Goal: Task Accomplishment & Management: Use online tool/utility

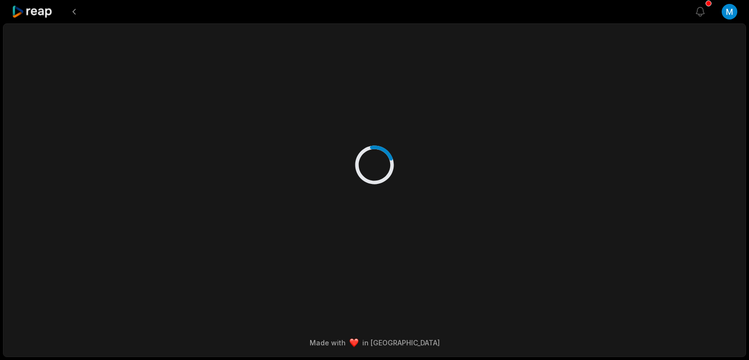
drag, startPoint x: 0, startPoint y: 0, endPoint x: 378, endPoint y: 125, distance: 398.4
click at [378, 125] on div at bounding box center [374, 155] width 472 height 262
click at [42, 14] on icon at bounding box center [32, 11] width 41 height 13
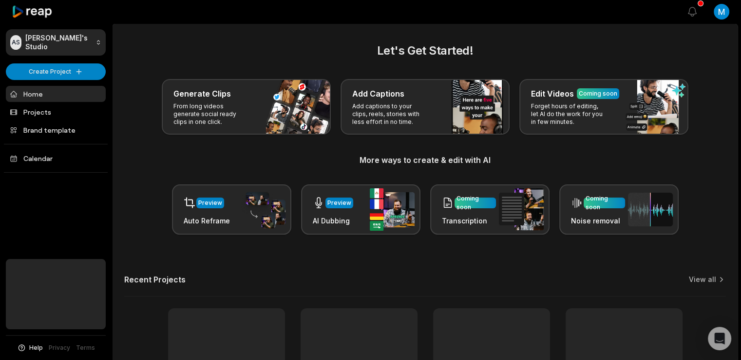
click at [42, 14] on icon at bounding box center [32, 11] width 41 height 13
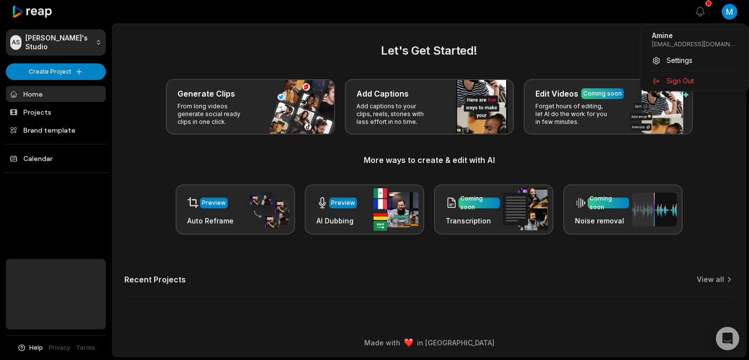
click at [727, 15] on html "AS Amine's Studio Create Project Home Projects Brand template Calendar Help Pri…" at bounding box center [374, 180] width 749 height 360
click at [609, 55] on html "AS Amine's Studio Create Project Home Projects Brand template Calendar Help Pri…" at bounding box center [374, 180] width 749 height 360
click at [726, 13] on html "AS Amine's Studio Create Project Home Projects Brand template Calendar Help Pri…" at bounding box center [374, 180] width 749 height 360
click at [632, 42] on html "AS Amine's Studio Create Project Home Projects Brand template Calendar Help Pri…" at bounding box center [374, 180] width 749 height 360
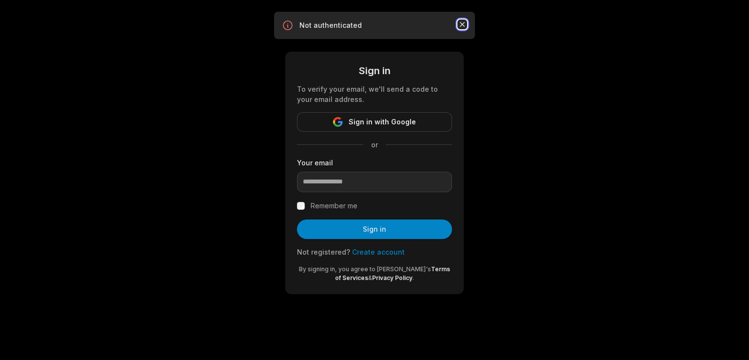
click at [463, 24] on icon "button" at bounding box center [462, 24] width 5 height 5
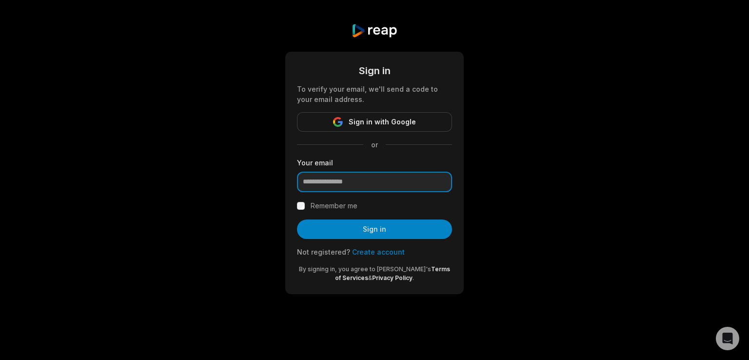
click at [363, 178] on input "email" at bounding box center [374, 182] width 155 height 20
type input "**********"
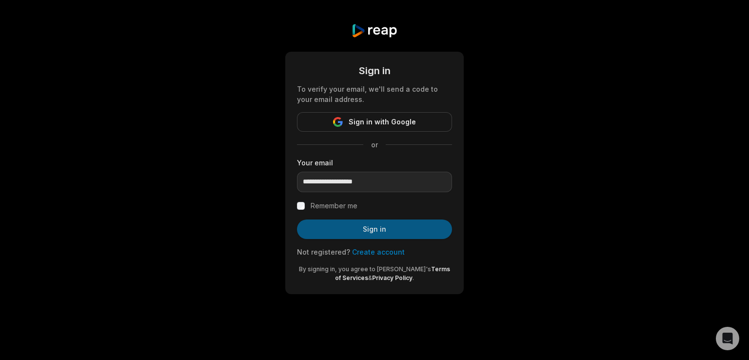
click at [359, 224] on button "Sign in" at bounding box center [374, 228] width 155 height 19
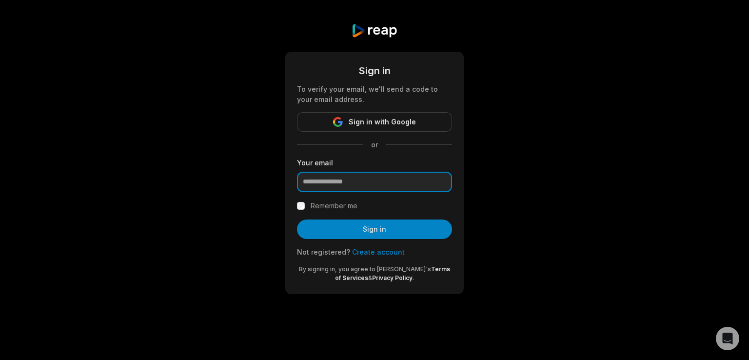
click at [375, 187] on input "email" at bounding box center [374, 182] width 155 height 20
type input "**********"
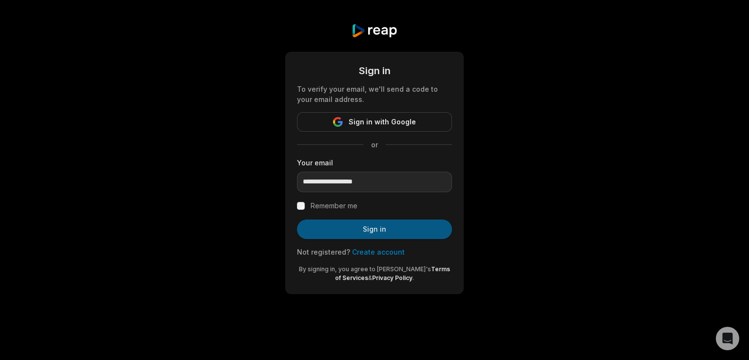
click at [358, 231] on button "Sign in" at bounding box center [374, 228] width 155 height 19
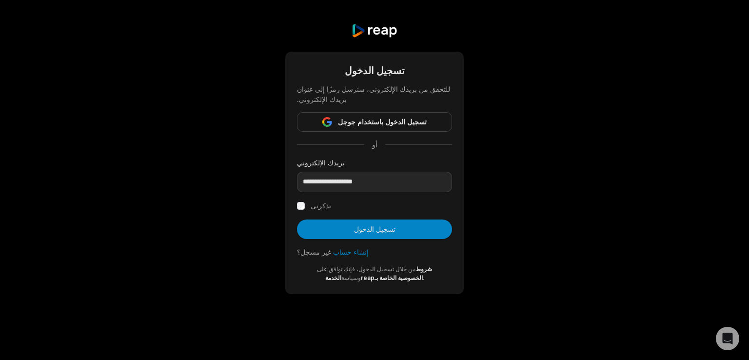
click at [300, 210] on div "تذكرنى" at bounding box center [374, 206] width 155 height 12
click at [336, 230] on button "تسجيل الدخول" at bounding box center [374, 228] width 155 height 19
click at [339, 188] on input "email" at bounding box center [374, 182] width 155 height 20
type input "**********"
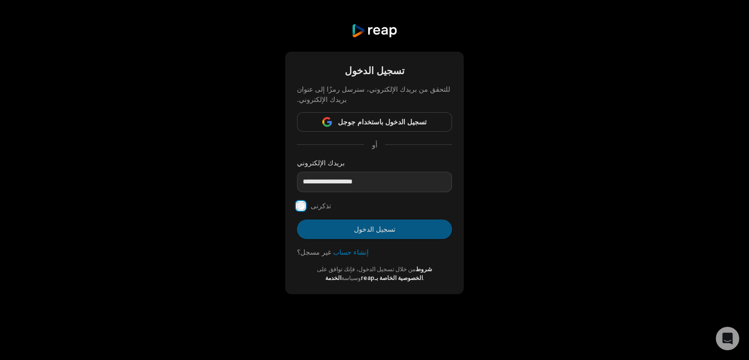
click at [318, 229] on form "**********" at bounding box center [374, 172] width 155 height 219
click at [323, 227] on button "تسجيل الدخول" at bounding box center [374, 228] width 155 height 19
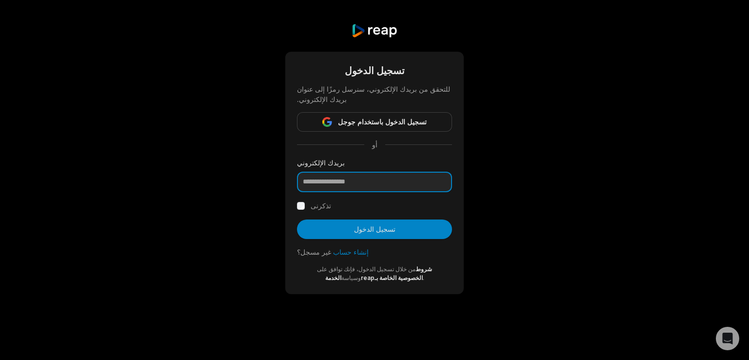
click at [381, 184] on input "email" at bounding box center [374, 182] width 155 height 20
type input "**********"
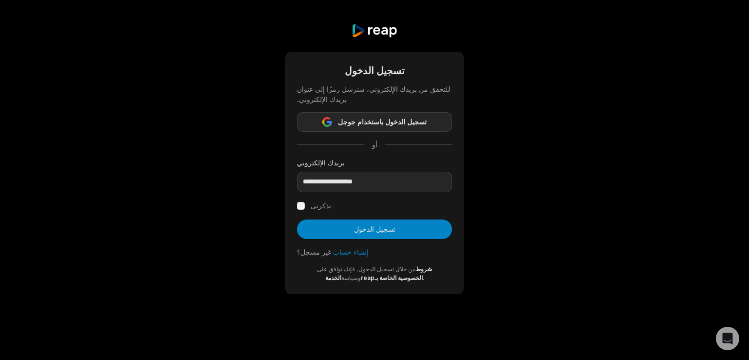
click at [380, 124] on font "تسجيل الدخول باستخدام جوجل" at bounding box center [382, 121] width 89 height 8
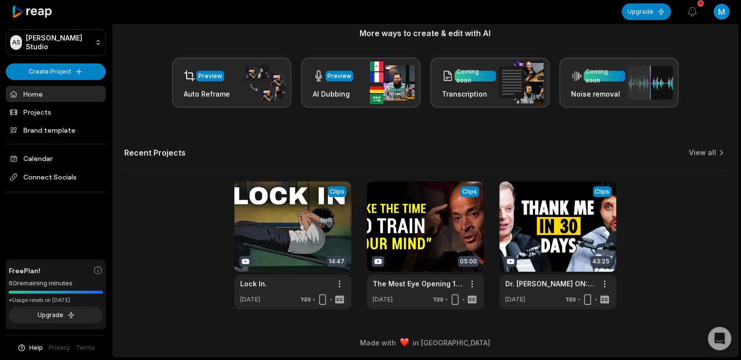
scroll to position [127, 0]
click at [76, 63] on html "AS Amine's Studio Create Project Home Projects Brand template Calendar Connect …" at bounding box center [370, 53] width 741 height 360
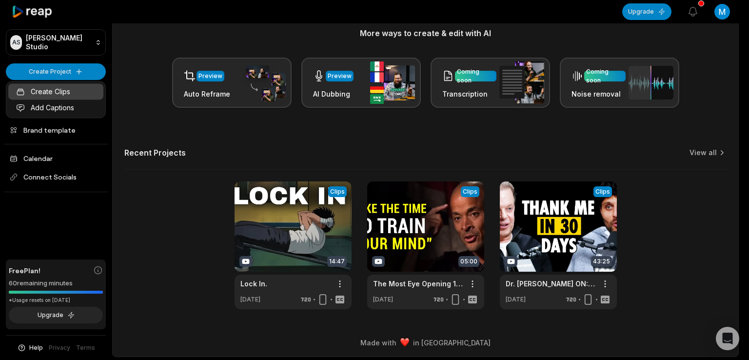
click at [66, 89] on link "Create Clips" at bounding box center [55, 91] width 95 height 16
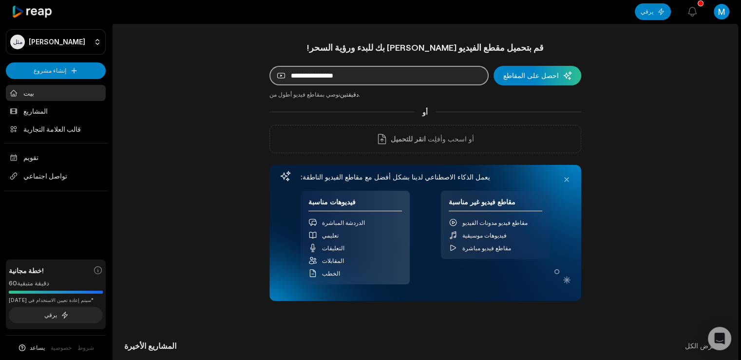
click at [370, 71] on input at bounding box center [379, 75] width 219 height 19
paste input "**********"
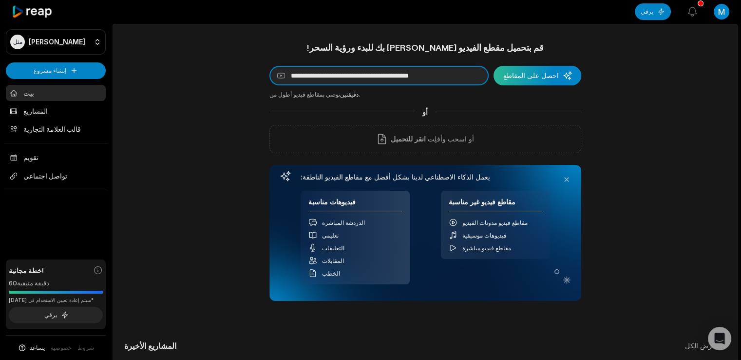
type input "**********"
click at [533, 73] on div "submit" at bounding box center [538, 75] width 88 height 19
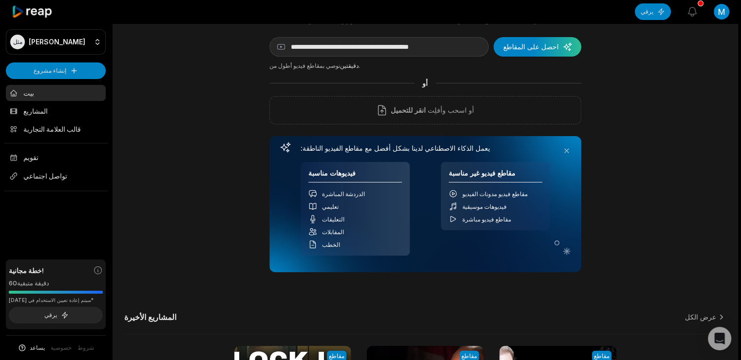
scroll to position [29, 0]
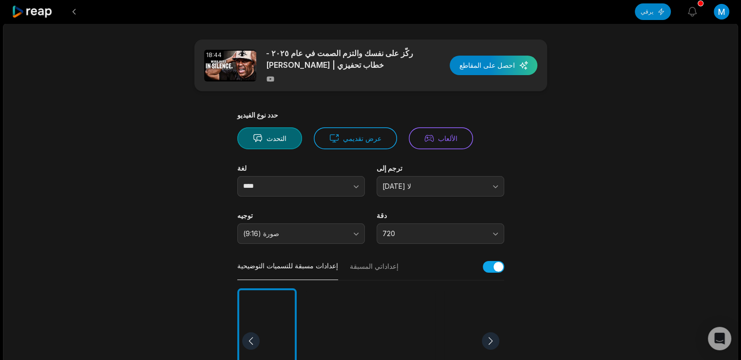
scroll to position [23, 0]
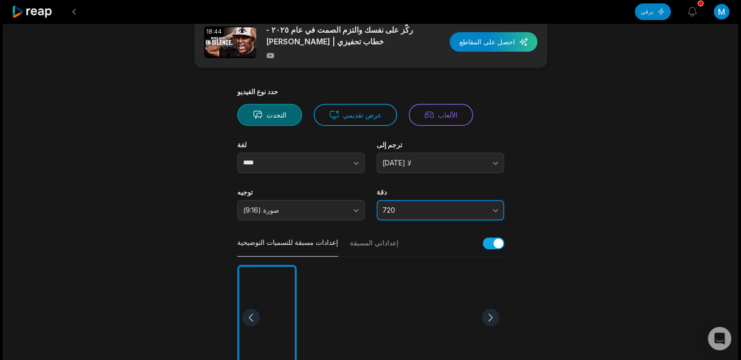
click at [411, 208] on span "720" at bounding box center [434, 210] width 102 height 9
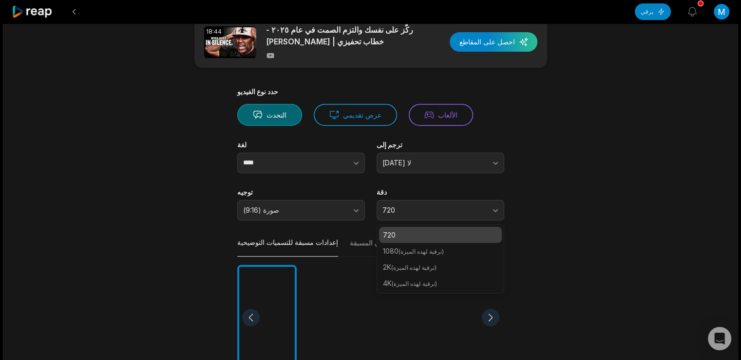
scroll to position [90, 0]
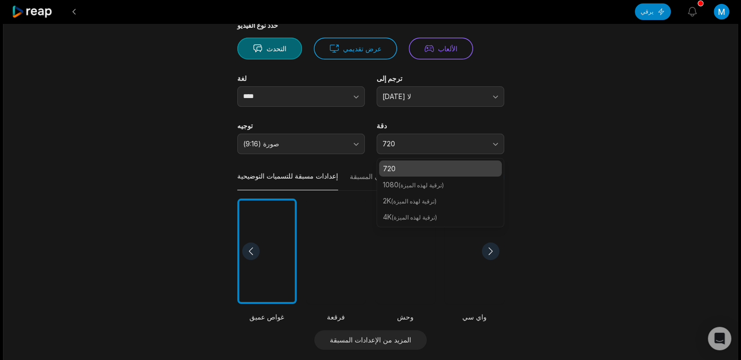
click at [575, 188] on main "18:44 ركّز على نفسك والتزم الصمت في عام ٢٠٢٥ - خطاب تحفيزي | [PERSON_NAME] احصل…" at bounding box center [371, 253] width 472 height 607
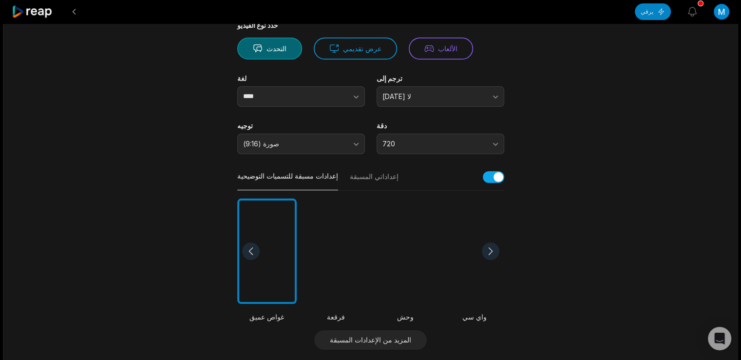
click at [342, 198] on div at bounding box center [336, 251] width 59 height 106
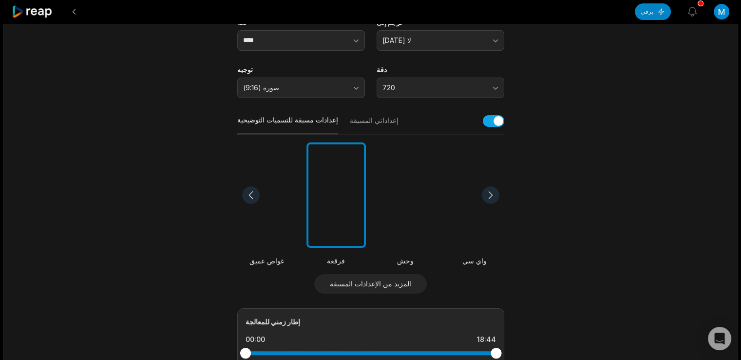
scroll to position [303, 0]
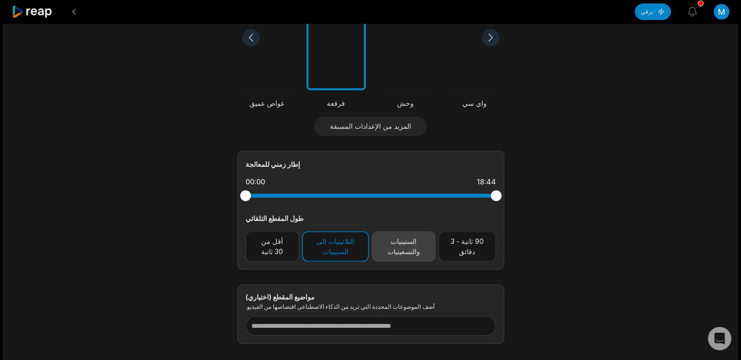
click at [400, 250] on font "الستينيات والتسعينيات" at bounding box center [403, 246] width 33 height 19
click at [340, 242] on font "الثلاثينيات إلى الستينيات" at bounding box center [336, 246] width 38 height 19
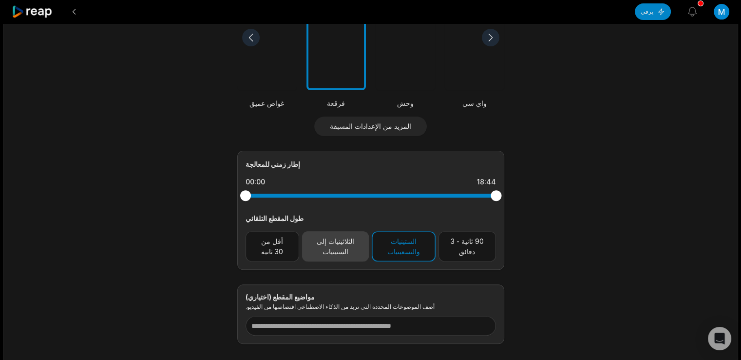
click at [340, 242] on font "الثلاثينيات إلى الستينيات" at bounding box center [336, 246] width 38 height 19
click at [354, 247] on button "الثلاثينيات إلى الستينيات" at bounding box center [335, 246] width 67 height 30
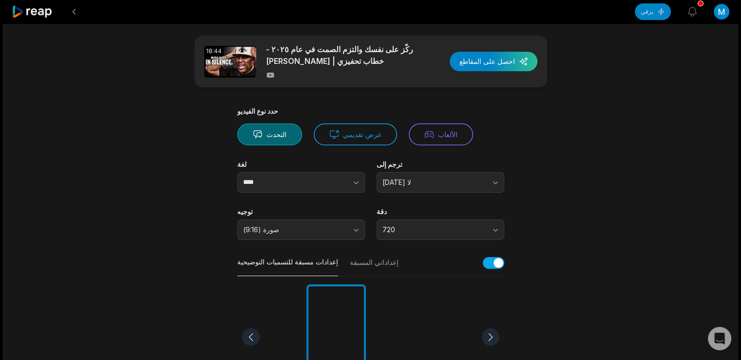
scroll to position [0, 0]
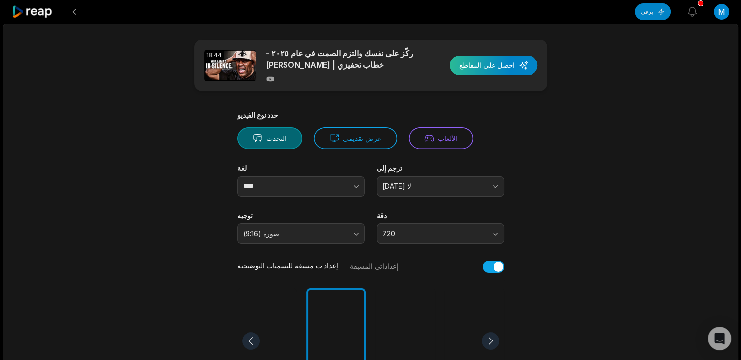
click at [491, 68] on div "button" at bounding box center [494, 65] width 88 height 19
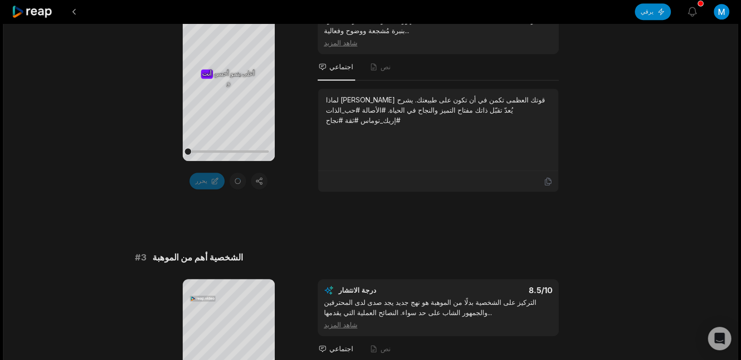
scroll to position [503, 0]
